Goal: Information Seeking & Learning: Learn about a topic

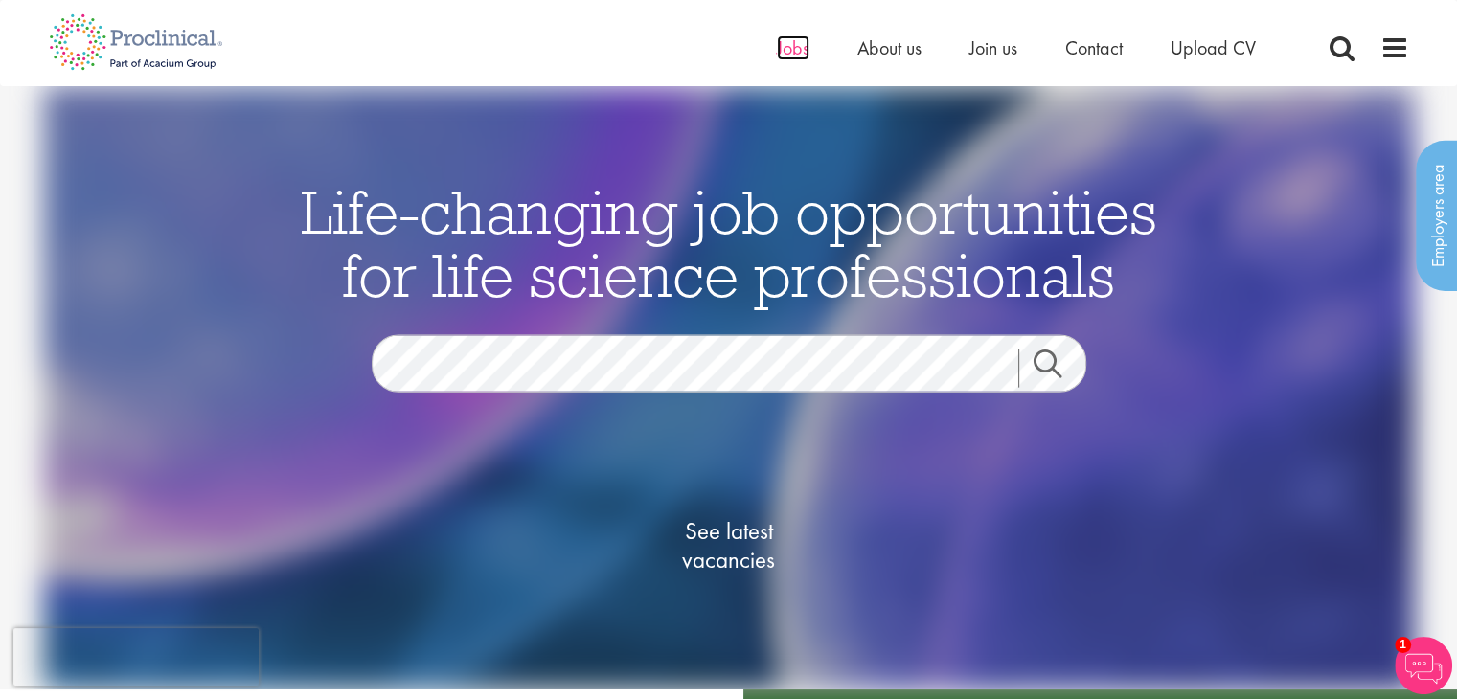
click at [784, 49] on span "Jobs" at bounding box center [793, 47] width 33 height 25
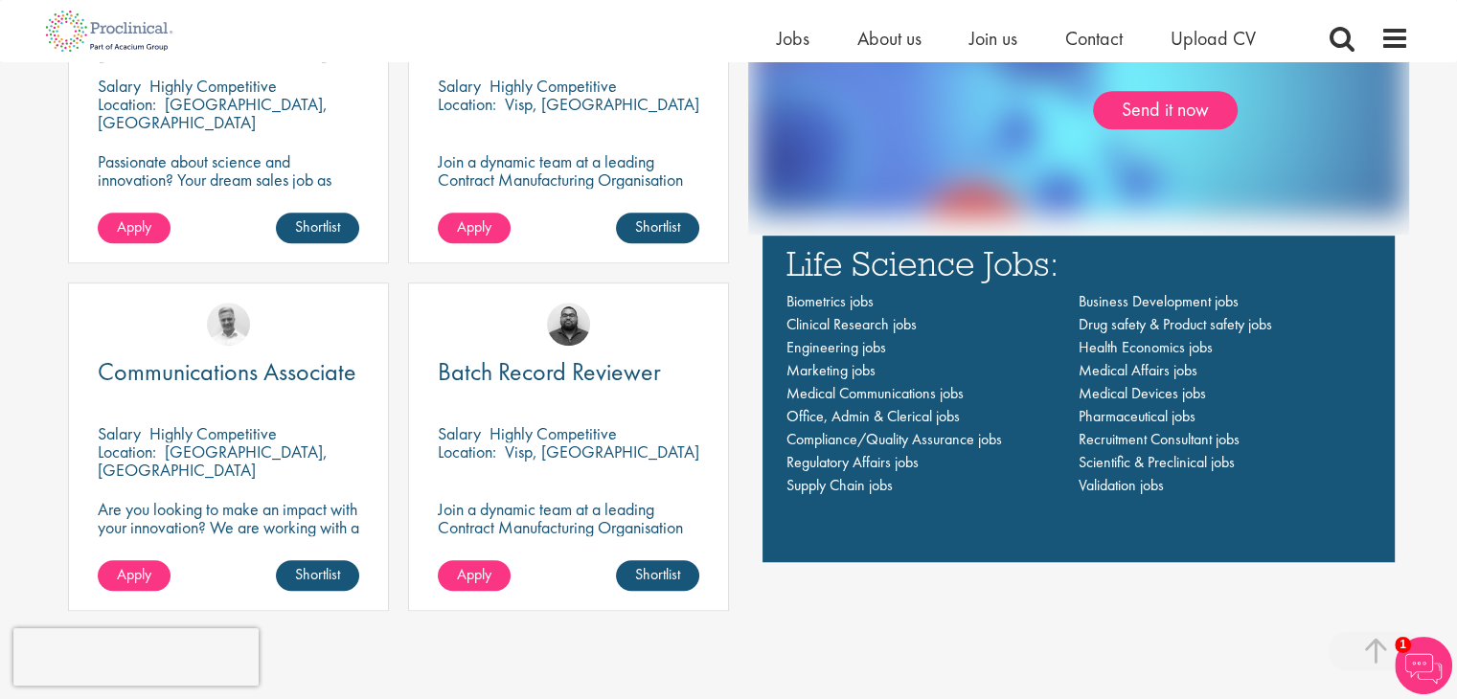
scroll to position [1336, 0]
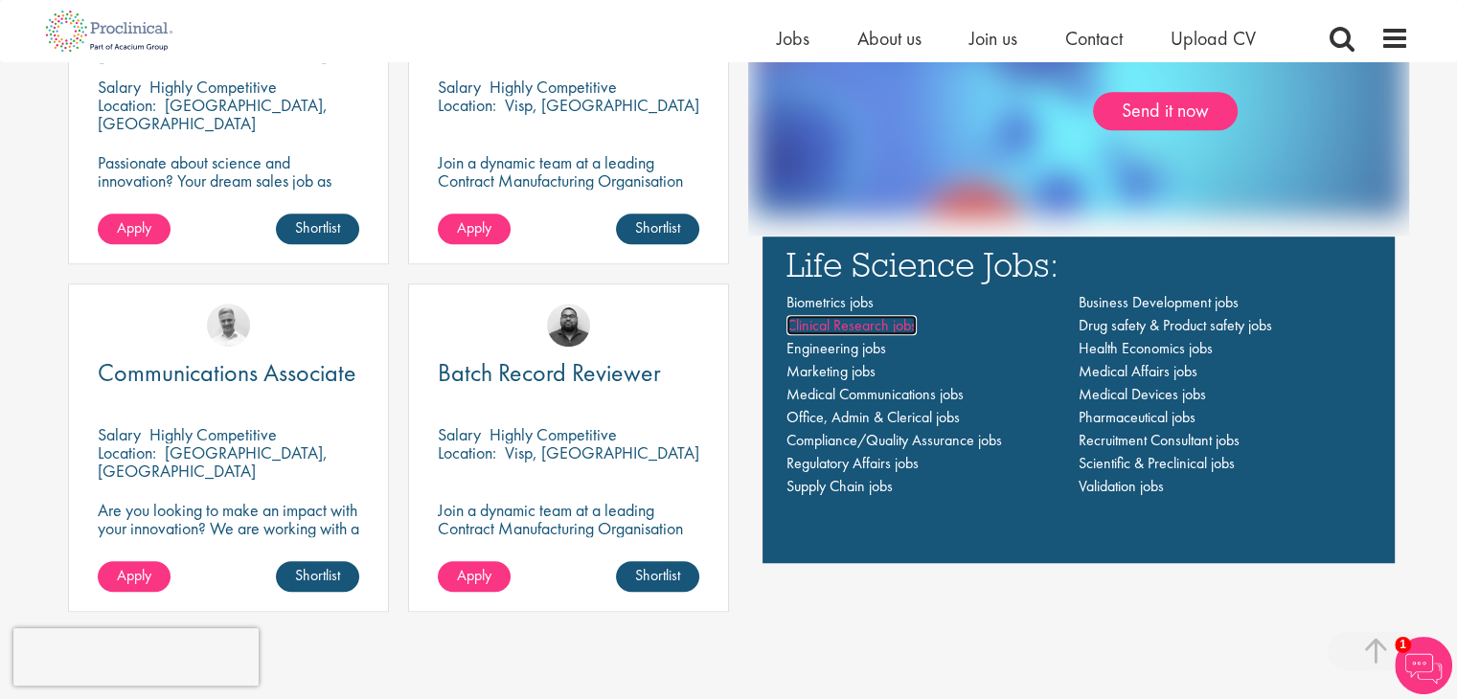
click at [835, 319] on span "Clinical Research jobs" at bounding box center [851, 325] width 130 height 20
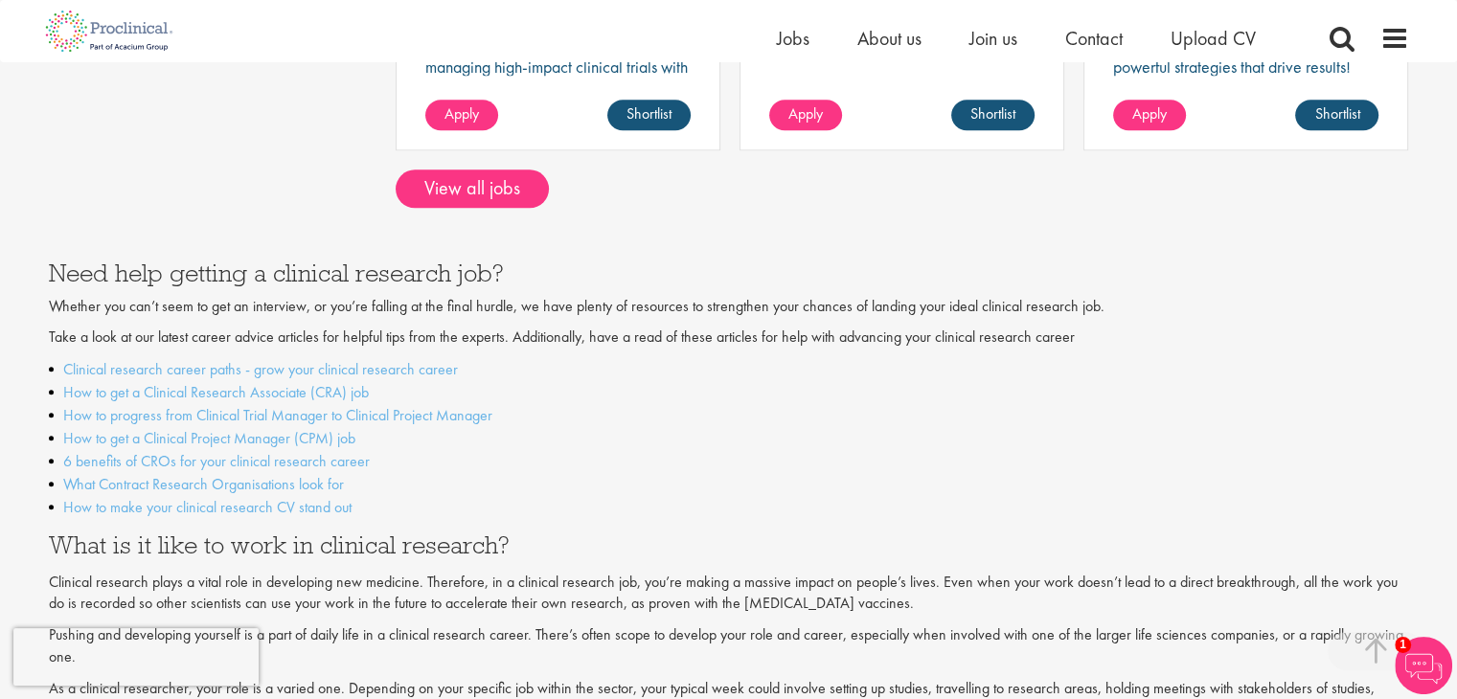
scroll to position [1886, 0]
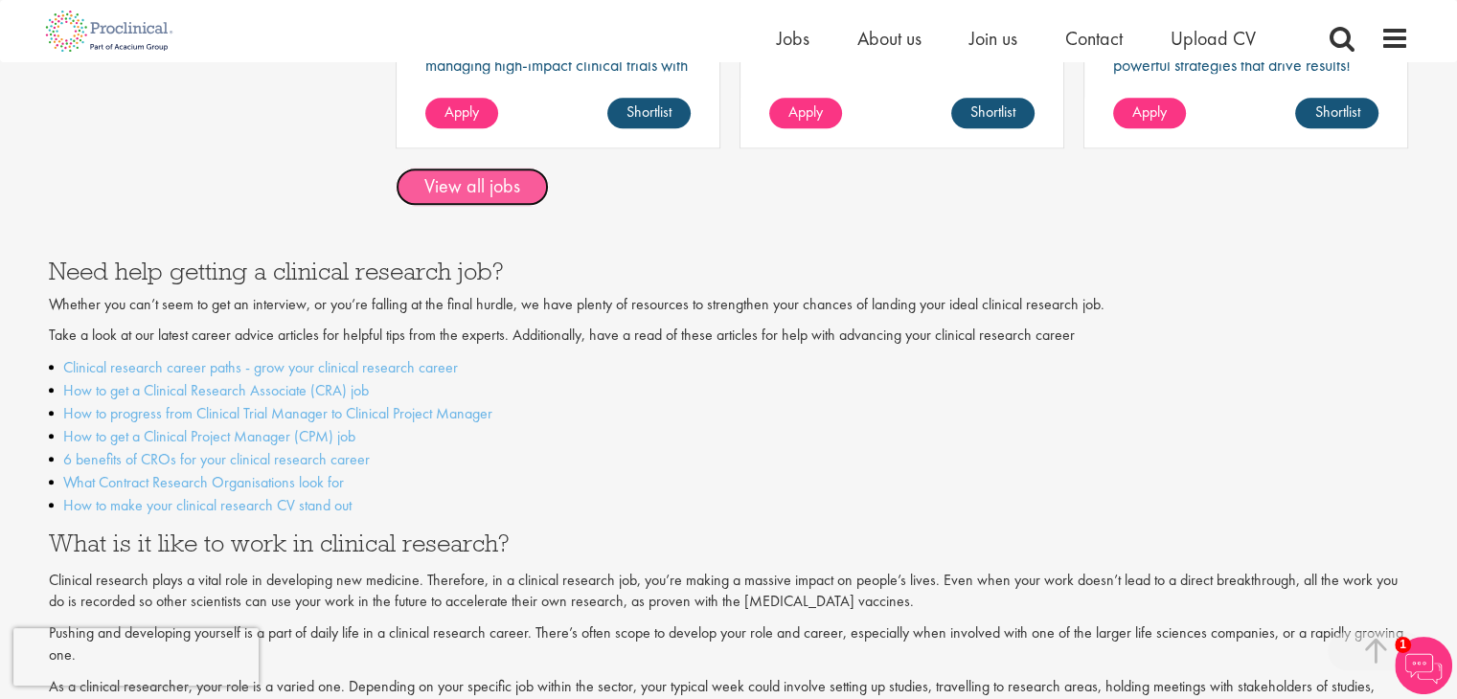
click at [515, 168] on link "View all jobs" at bounding box center [471, 187] width 153 height 38
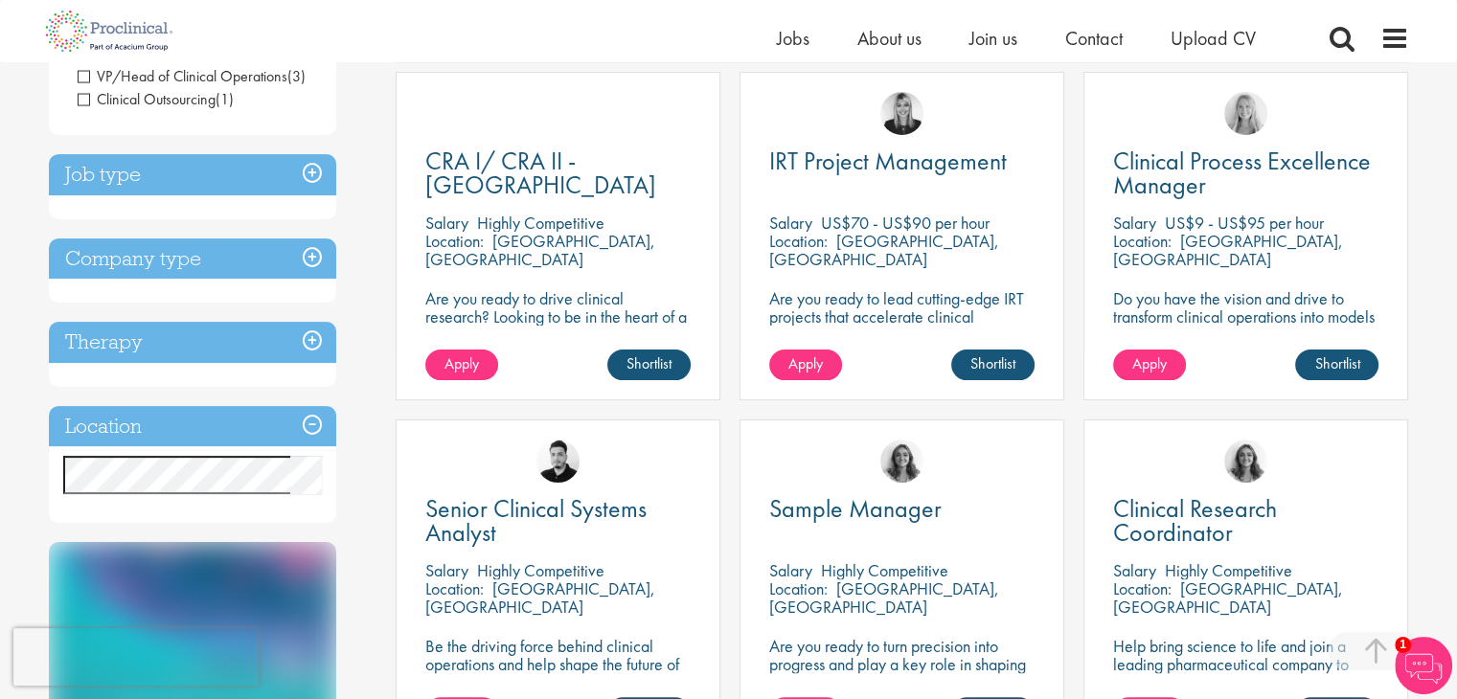
scroll to position [363, 0]
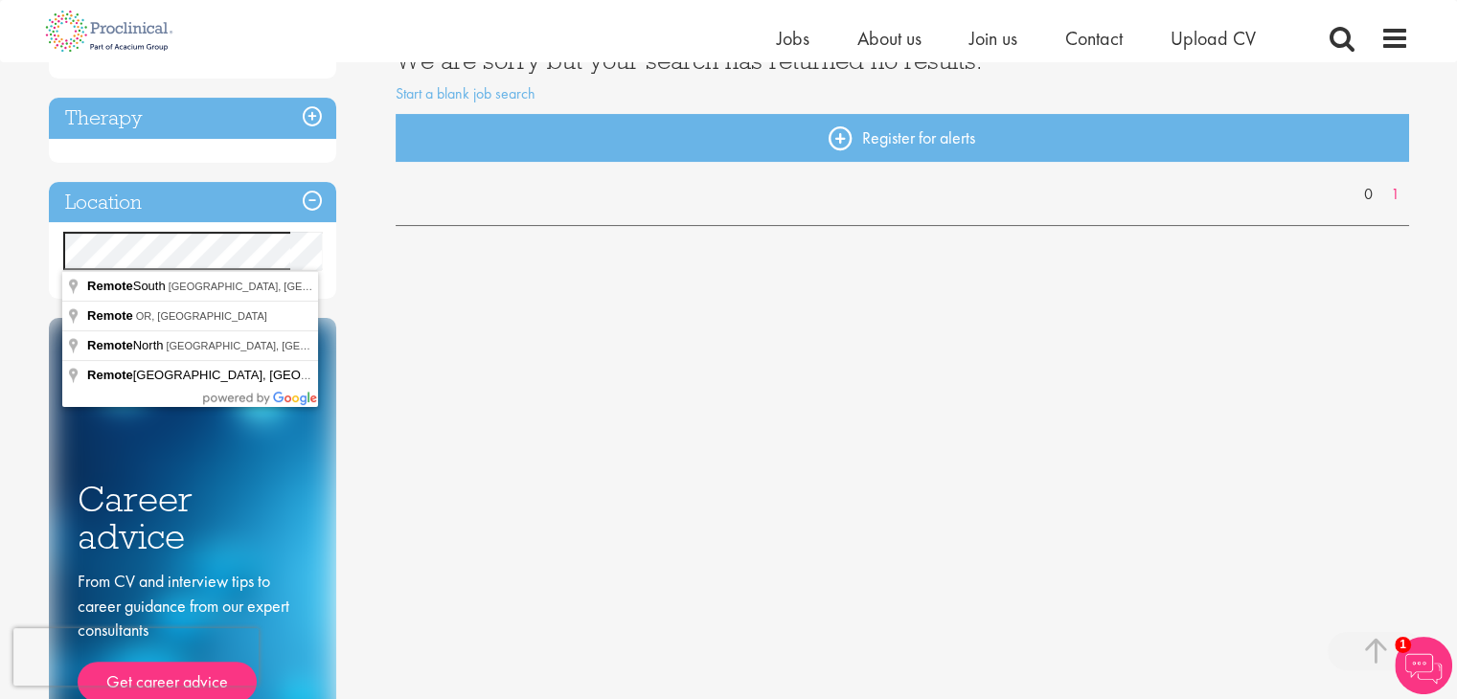
scroll to position [368, 0]
